Goal: Task Accomplishment & Management: Manage account settings

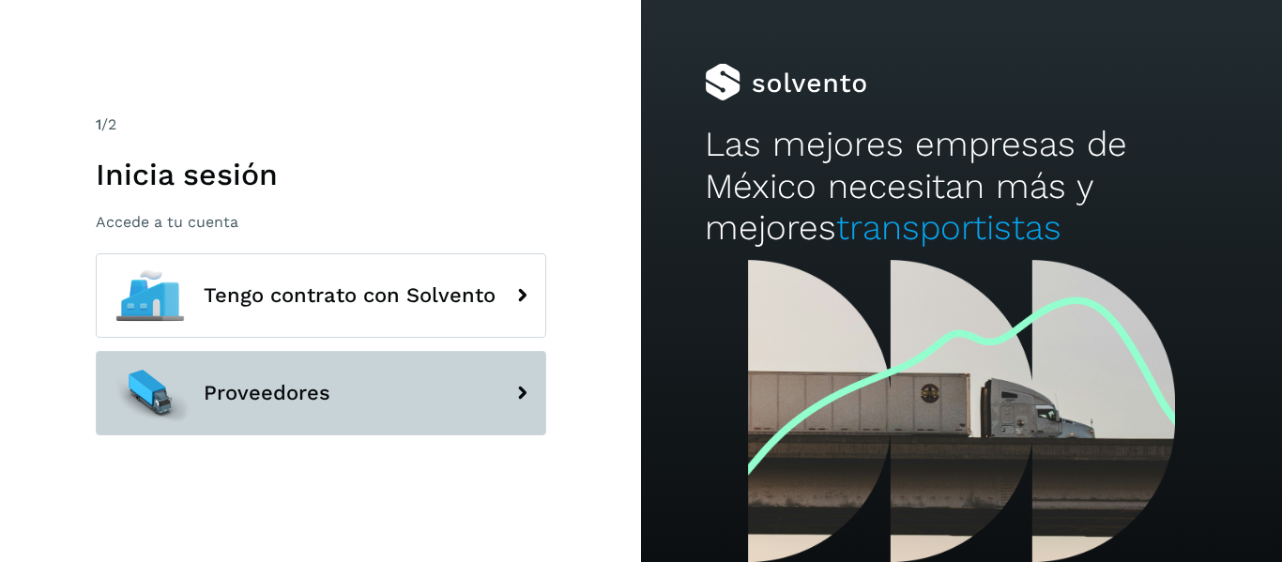
click at [413, 398] on button "Proveedores" at bounding box center [321, 393] width 450 height 84
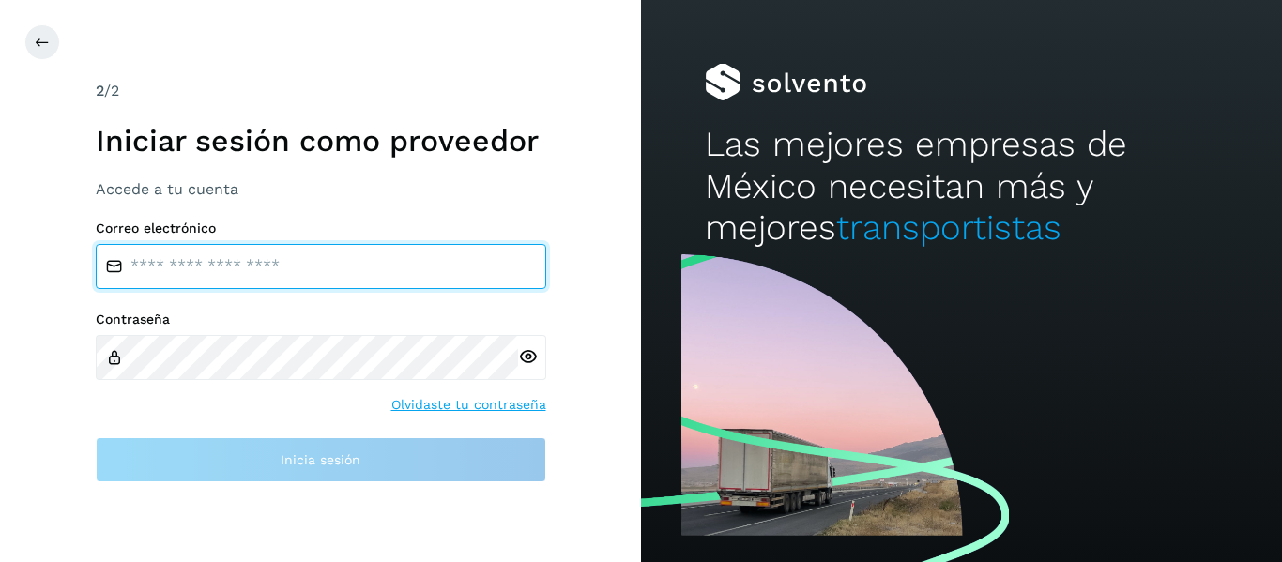
click at [311, 261] on input "email" at bounding box center [321, 266] width 450 height 45
type input "**********"
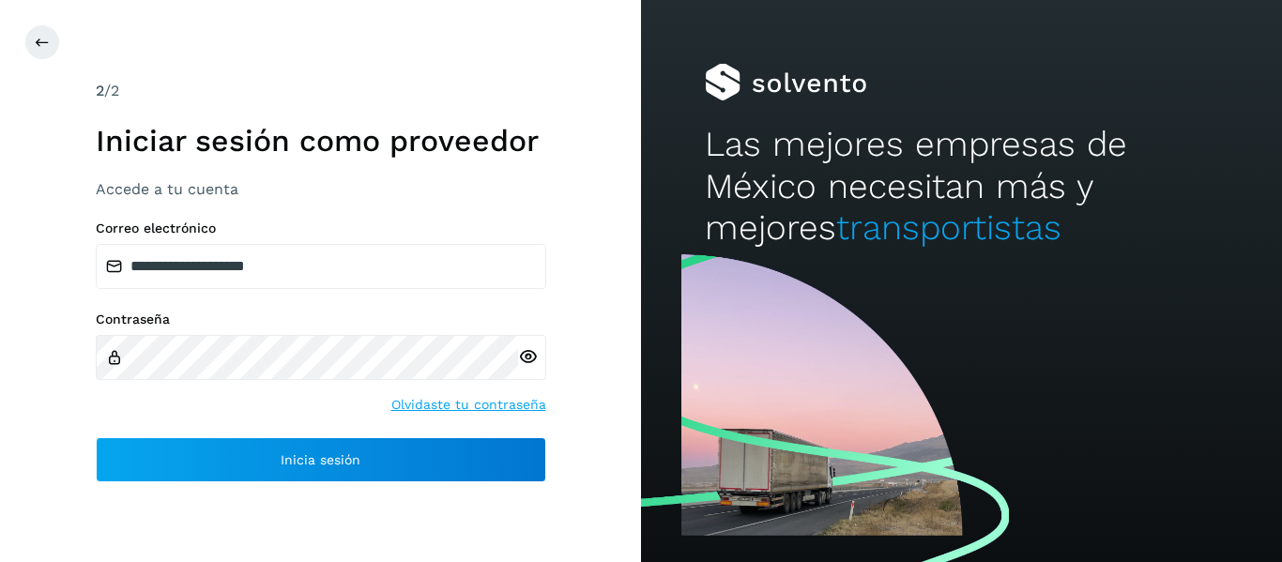
click at [534, 364] on icon at bounding box center [528, 357] width 20 height 20
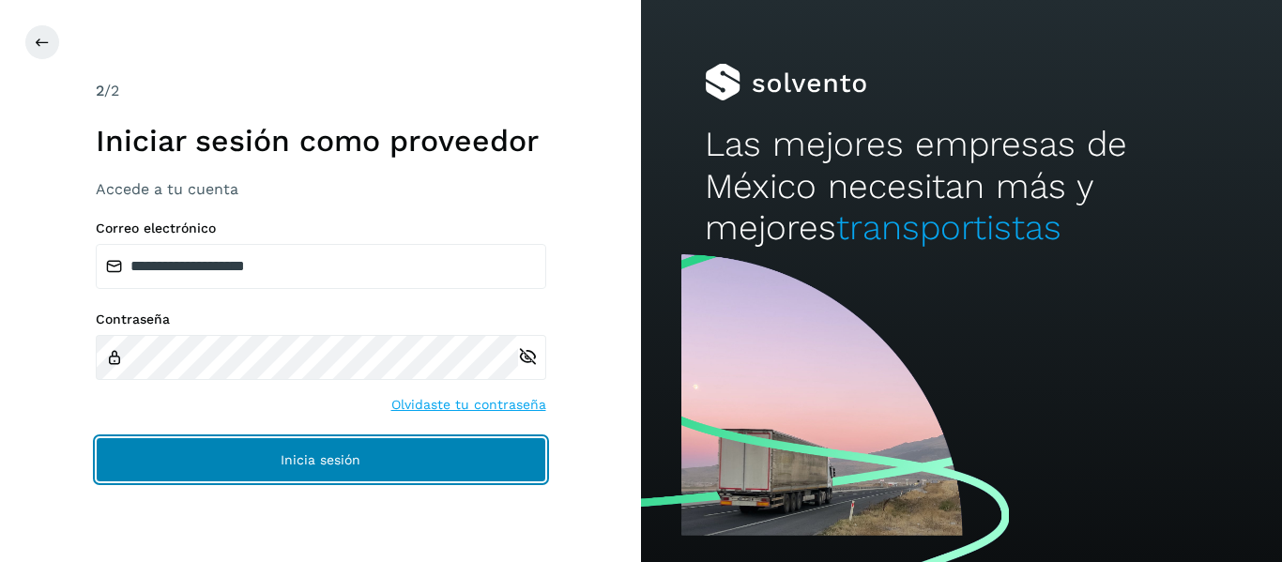
click at [348, 453] on span "Inicia sesión" at bounding box center [321, 459] width 80 height 13
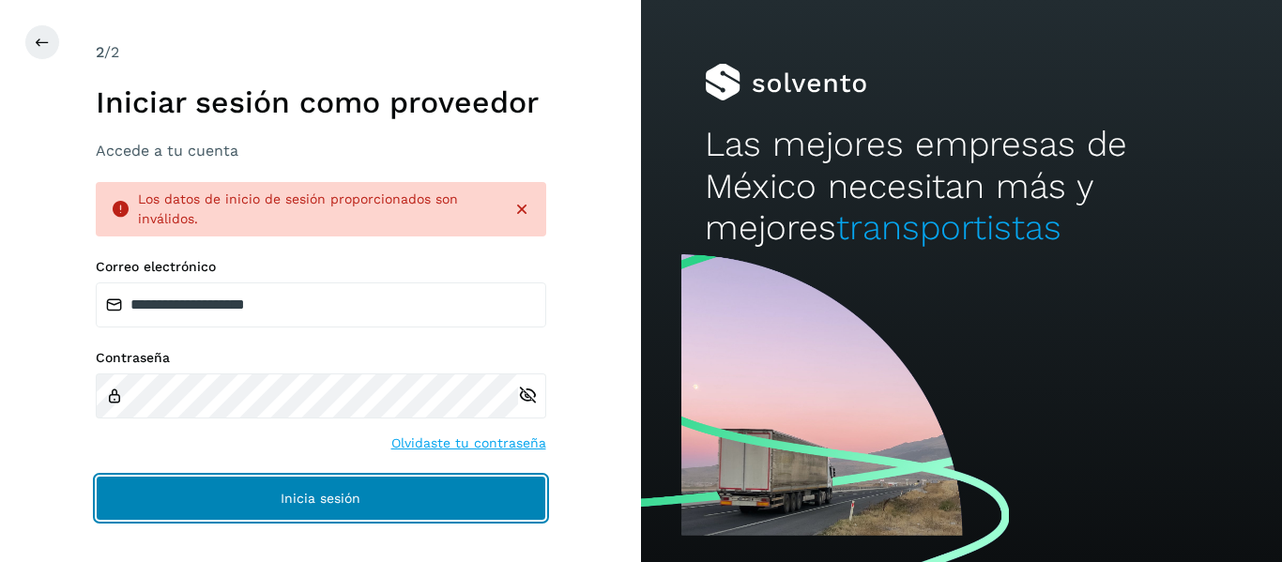
click at [337, 495] on span "Inicia sesión" at bounding box center [321, 498] width 80 height 13
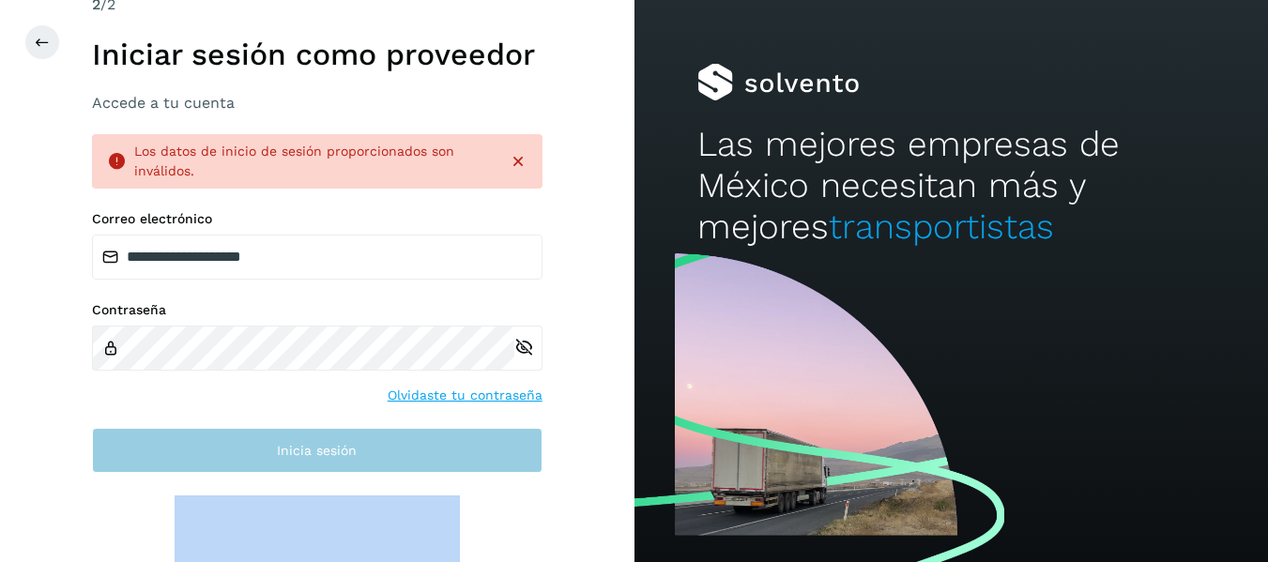
click at [337, 495] on iframe at bounding box center [317, 531] width 285 height 73
